Goal: Navigation & Orientation: Find specific page/section

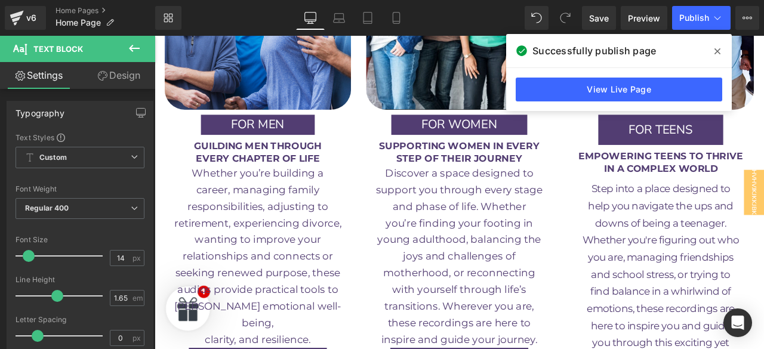
drag, startPoint x: 719, startPoint y: 54, endPoint x: 584, endPoint y: 355, distance: 330.2
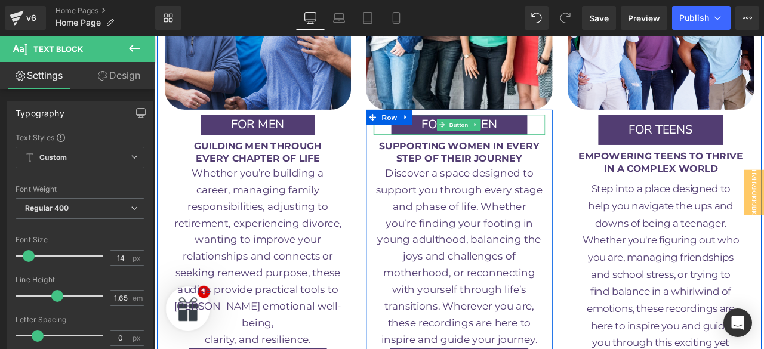
click at [601, 150] on div at bounding box center [515, 151] width 203 height 3
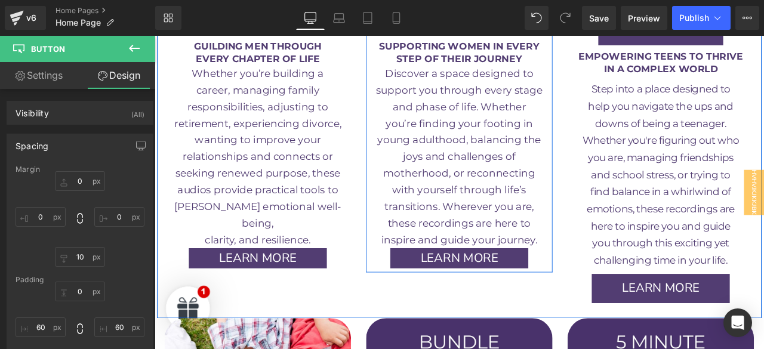
scroll to position [1641, 0]
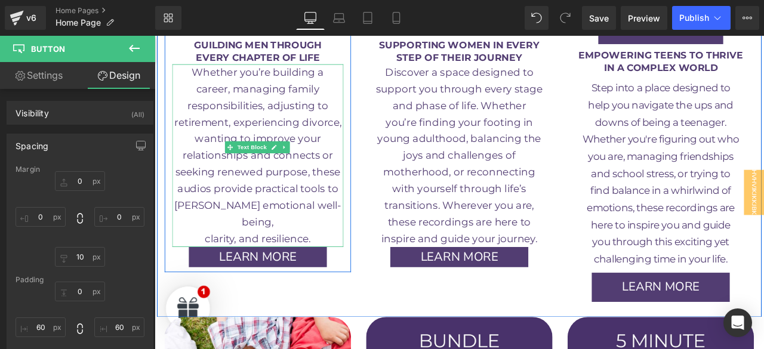
click at [340, 266] on p "clarity, and resilience." at bounding box center [276, 276] width 203 height 20
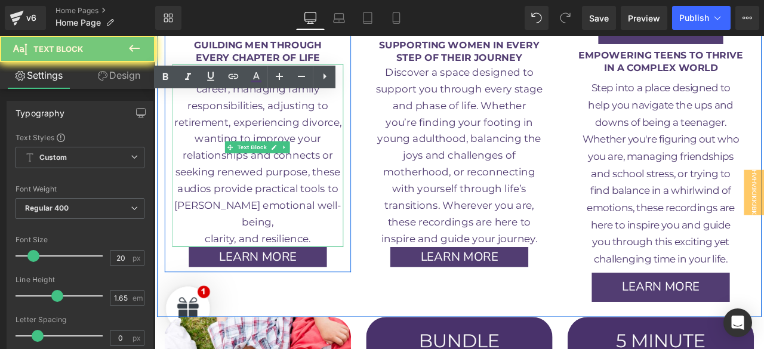
click at [340, 266] on p "clarity, and resilience." at bounding box center [276, 276] width 203 height 20
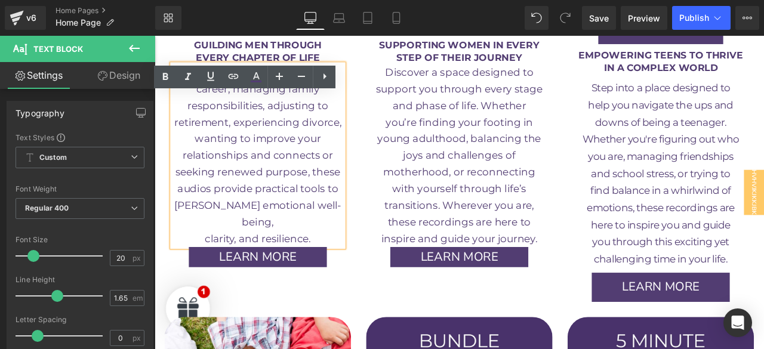
click at [340, 266] on p "clarity, and resilience." at bounding box center [276, 276] width 203 height 20
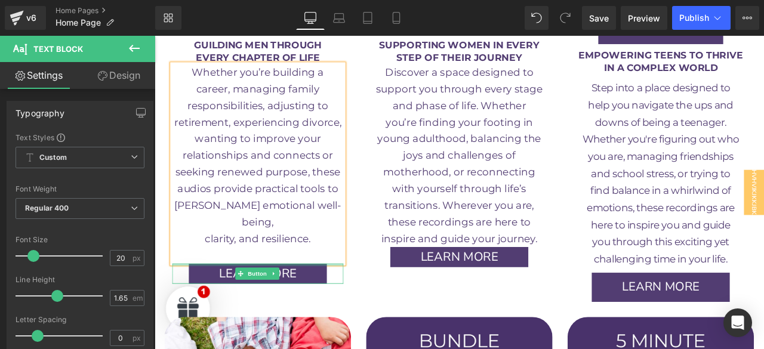
drag, startPoint x: 364, startPoint y: 254, endPoint x: 475, endPoint y: 232, distance: 113.3
click at [365, 245] on div "FOR MEN Button GUILDING MEN THROUGH EVERY CHAPTER OF LIFE Text Block Whether yo…" at bounding box center [277, 169] width 221 height 319
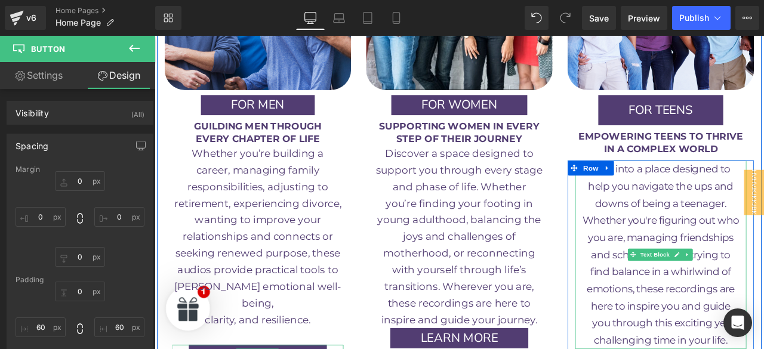
scroll to position [1526, 0]
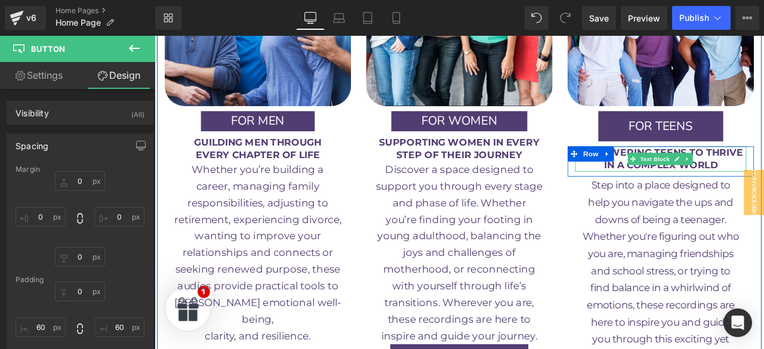
drag, startPoint x: 722, startPoint y: 148, endPoint x: 707, endPoint y: 125, distance: 26.8
click at [721, 175] on span at bounding box center [722, 182] width 13 height 14
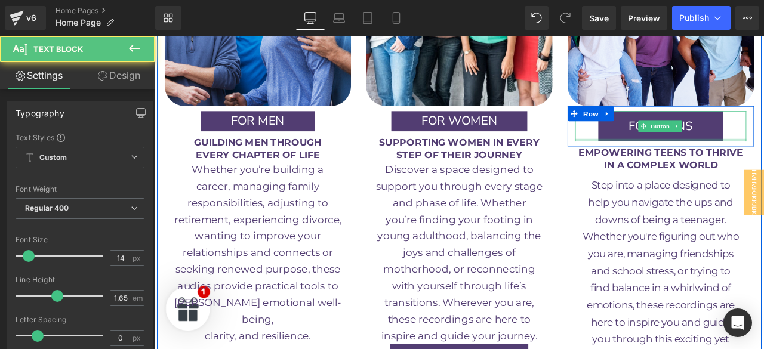
click at [707, 125] on div "Image FOR TEENS Button Row EMPOWERING TEENS TO THRIVE IN A COMPLEX WORLD Text B…" at bounding box center [754, 189] width 239 height 580
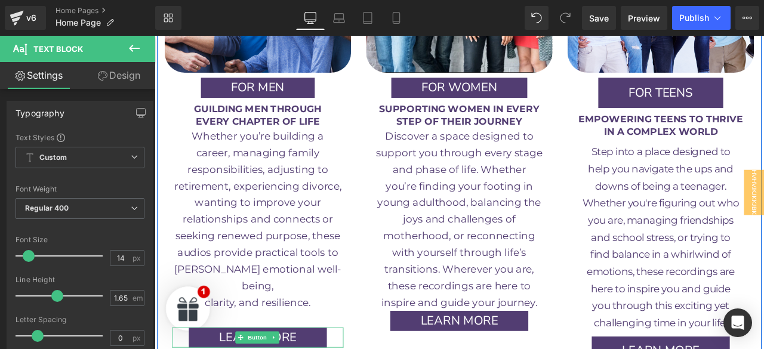
scroll to position [1567, 0]
